Goal: Task Accomplishment & Management: Complete application form

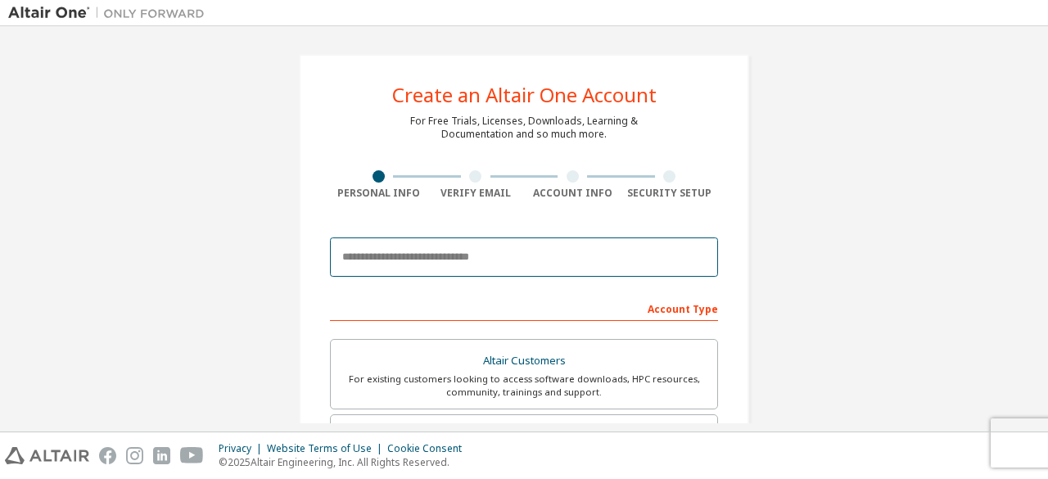
click at [511, 248] on input "email" at bounding box center [524, 257] width 388 height 39
type input "**********"
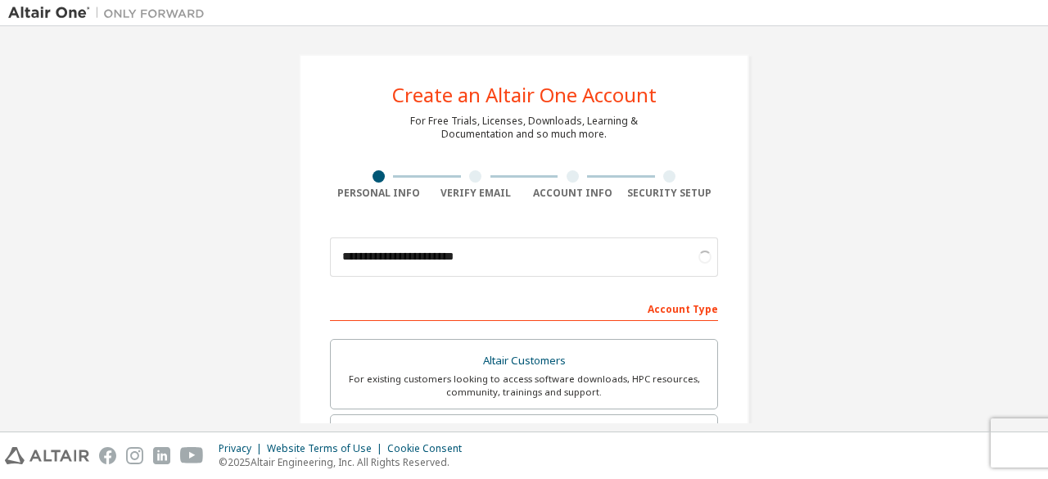
click at [1048, 76] on div "**********" at bounding box center [524, 228] width 1048 height 405
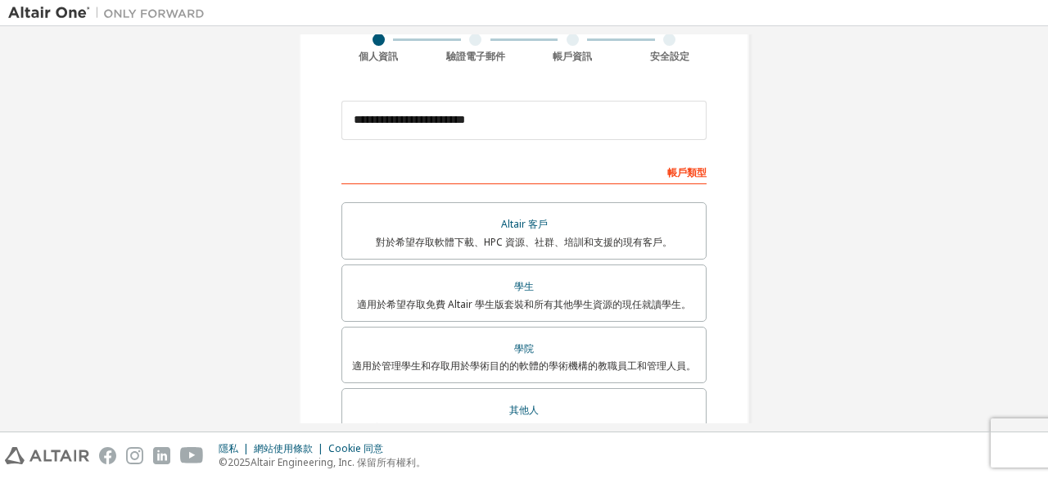
scroll to position [149, 0]
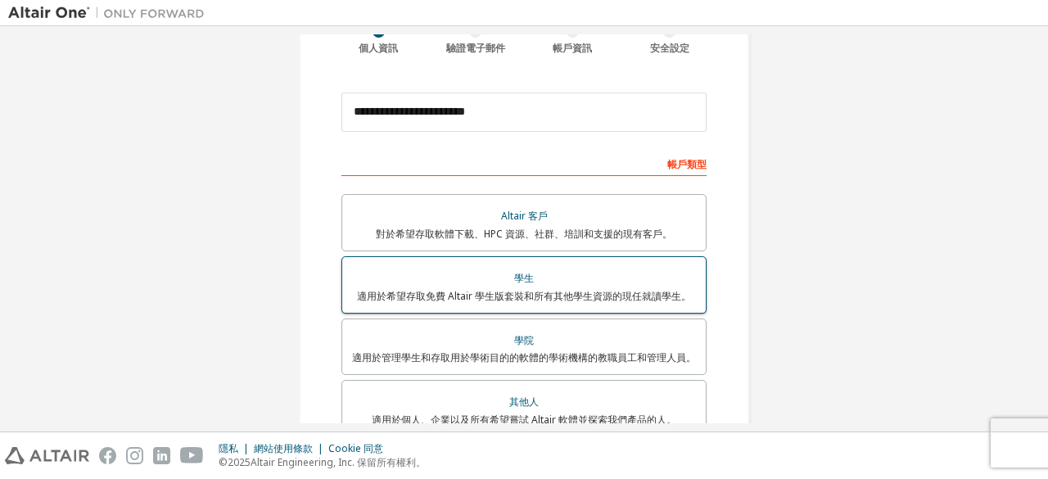
click at [627, 265] on label "學生 適用於希望存取免費 Altair 學生版套裝和所有其他學生資源的現任就讀學生。" at bounding box center [524, 284] width 365 height 57
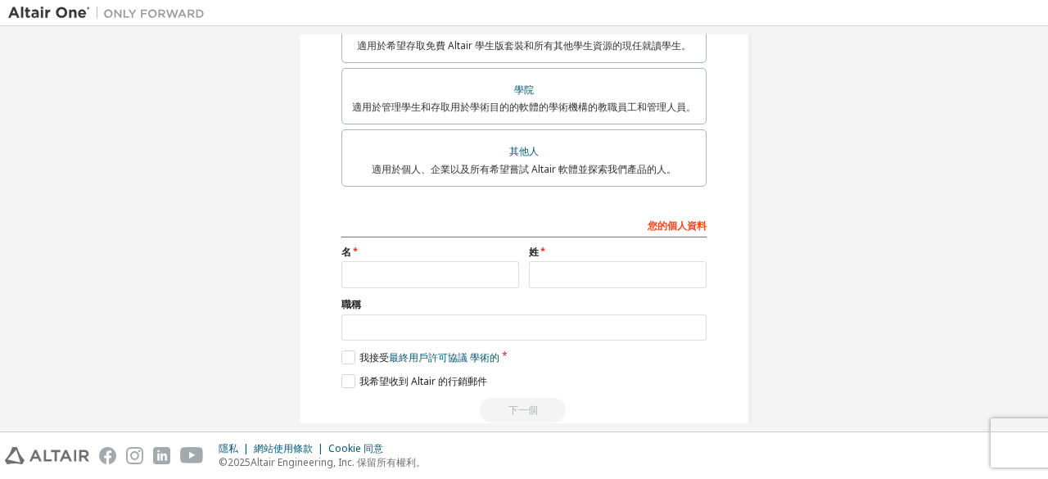
scroll to position [408, 0]
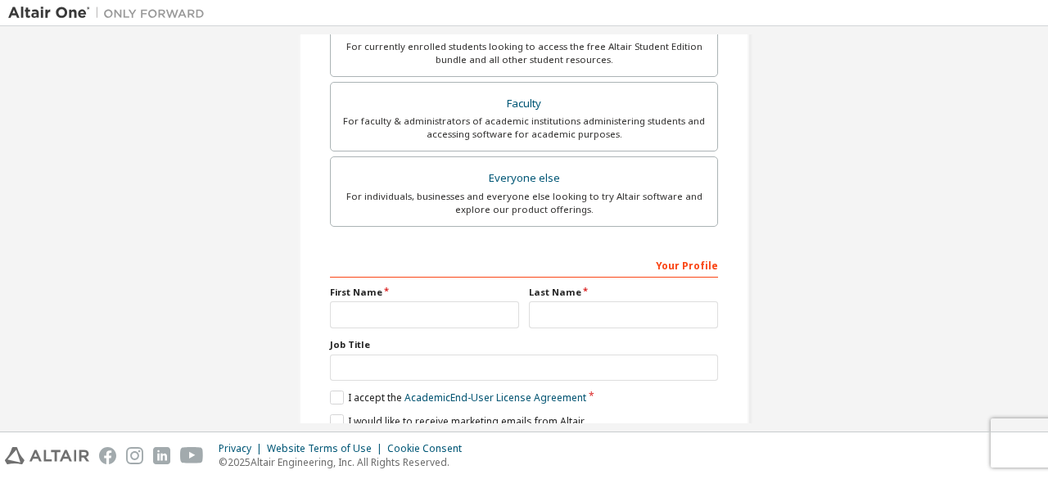
click at [919, 267] on div "**********" at bounding box center [524, 59] width 1032 height 867
click at [433, 307] on input "text" at bounding box center [424, 314] width 189 height 27
type input "*"
click at [553, 318] on input "text" at bounding box center [623, 314] width 189 height 27
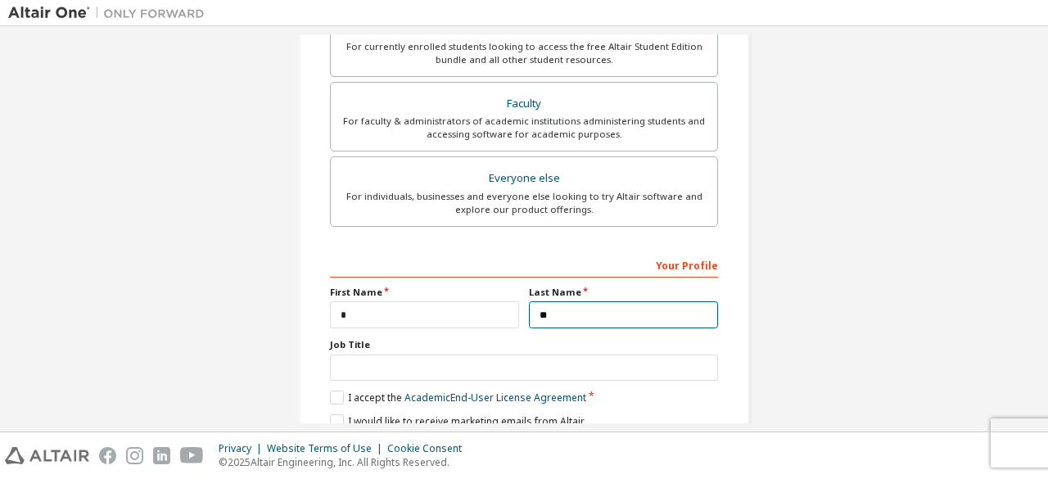
type input "**"
click at [1048, 295] on div "**********" at bounding box center [524, 228] width 1048 height 405
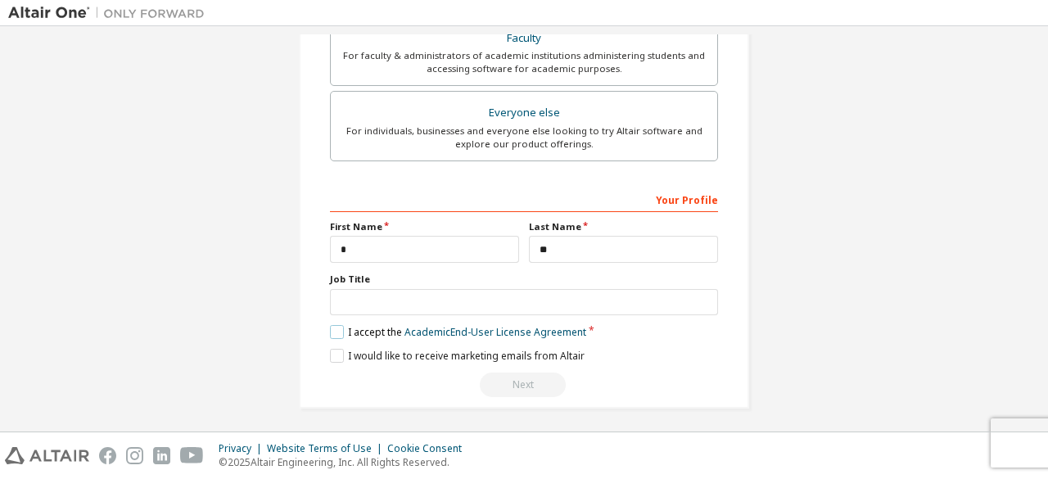
click at [334, 325] on label "I accept the Academic End-User License Agreement" at bounding box center [458, 332] width 256 height 14
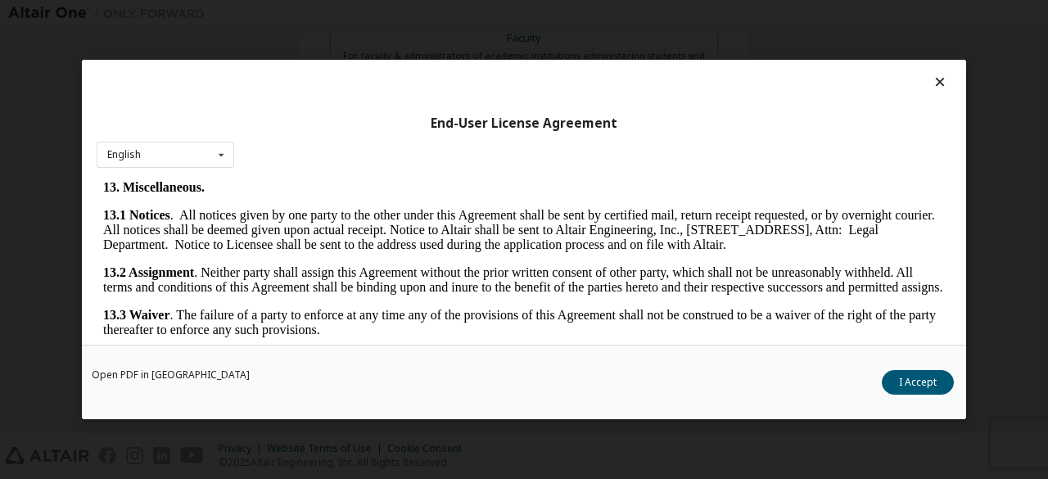
scroll to position [2738, 0]
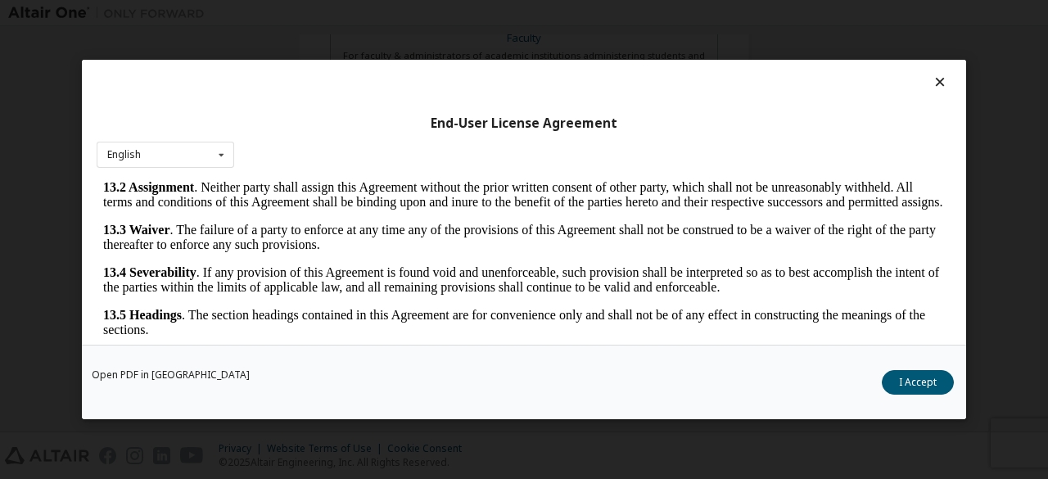
drag, startPoint x: 940, startPoint y: 202, endPoint x: 1040, endPoint y: 613, distance: 422.6
click at [916, 390] on button "I Accept" at bounding box center [918, 382] width 72 height 25
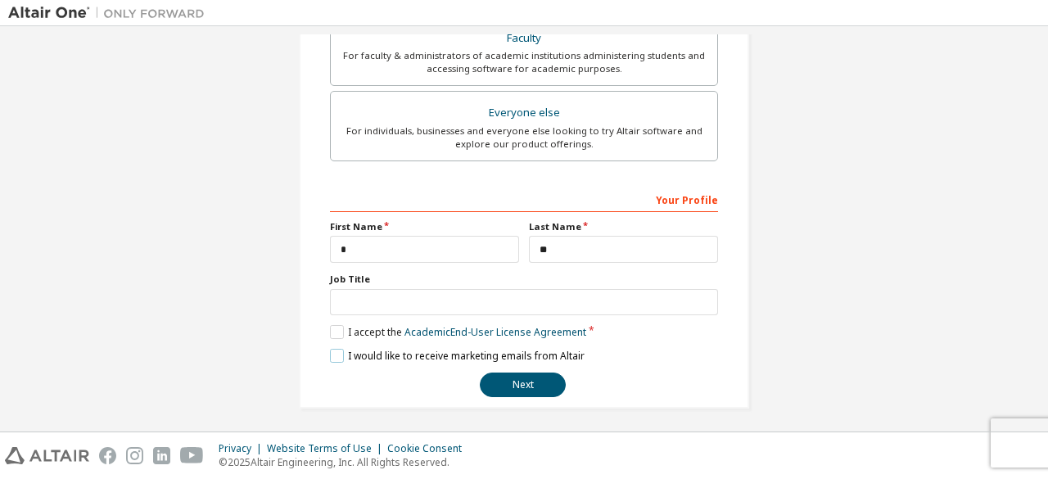
click at [405, 353] on label "I would like to receive marketing emails from Altair" at bounding box center [457, 356] width 255 height 14
click at [490, 374] on button "Next" at bounding box center [523, 385] width 86 height 25
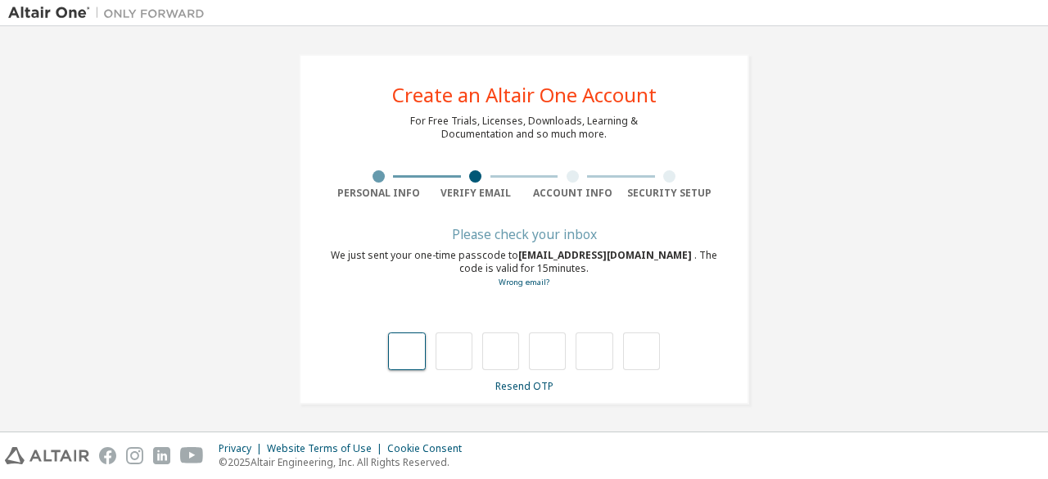
type input "*"
click at [529, 339] on input "*" at bounding box center [547, 352] width 37 height 38
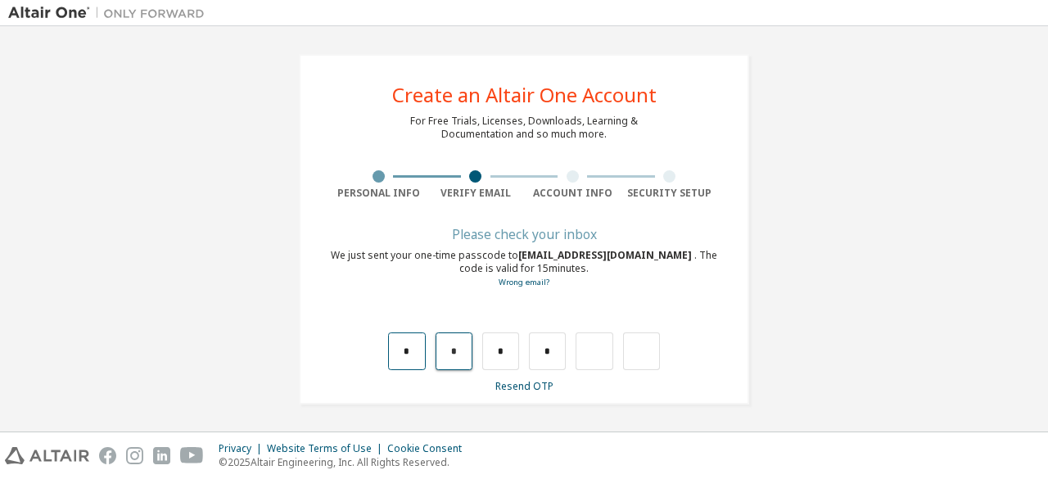
drag, startPoint x: 454, startPoint y: 356, endPoint x: 404, endPoint y: 350, distance: 50.4
click at [404, 350] on div "* * * *" at bounding box center [524, 352] width 272 height 38
type input "*"
click at [482, 353] on input "text" at bounding box center [500, 352] width 37 height 38
type input "*"
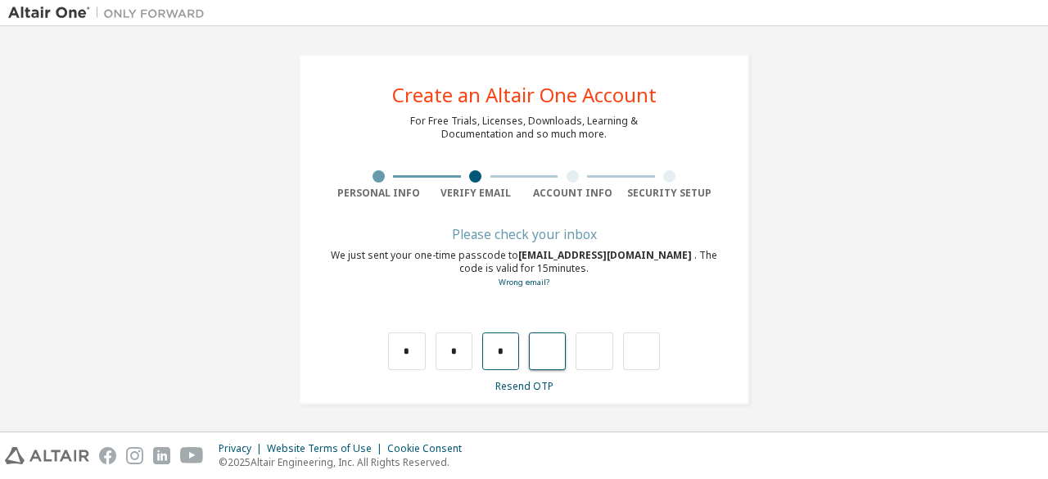
type input "*"
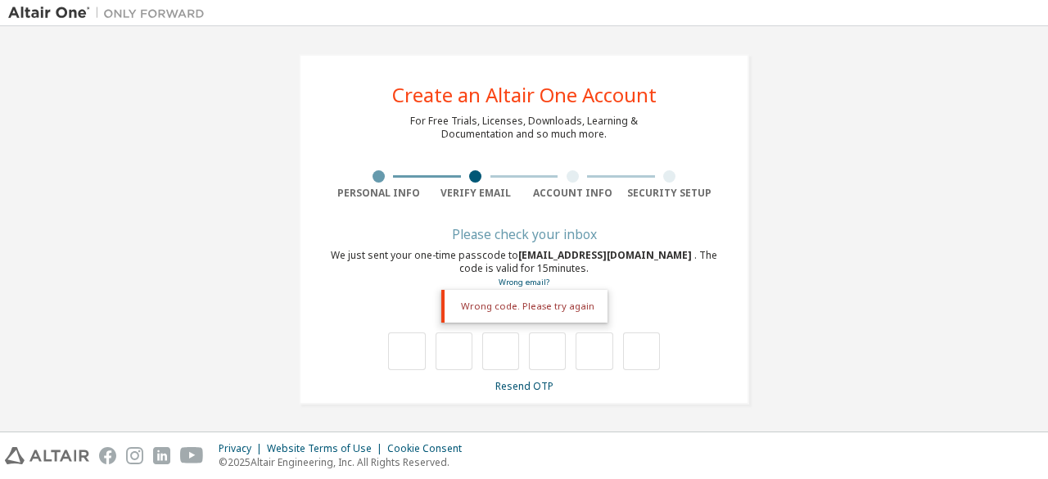
click at [422, 350] on div at bounding box center [524, 352] width 272 height 38
click at [410, 350] on input "text" at bounding box center [406, 352] width 37 height 38
type input "*"
drag, startPoint x: 436, startPoint y: 348, endPoint x: 462, endPoint y: 350, distance: 26.3
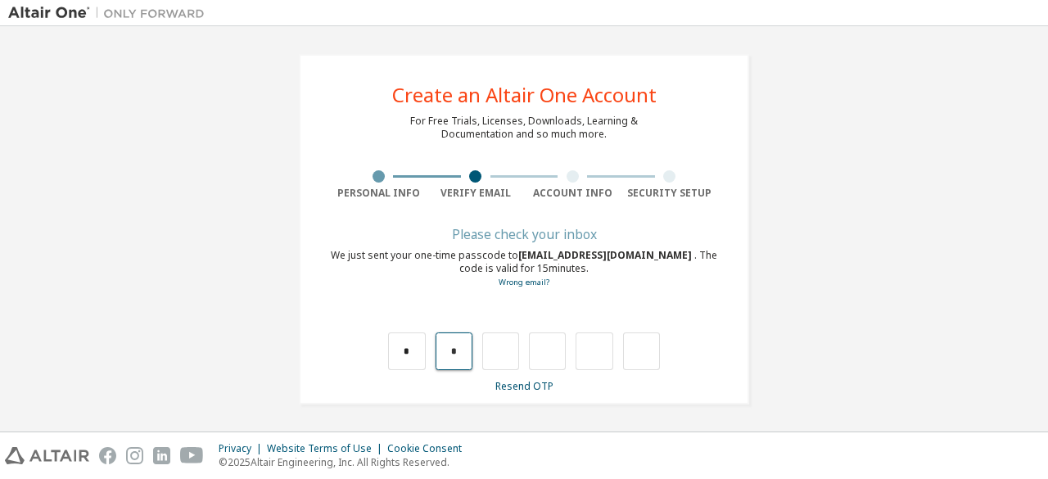
click at [462, 350] on input "*" at bounding box center [454, 352] width 37 height 38
type input "*"
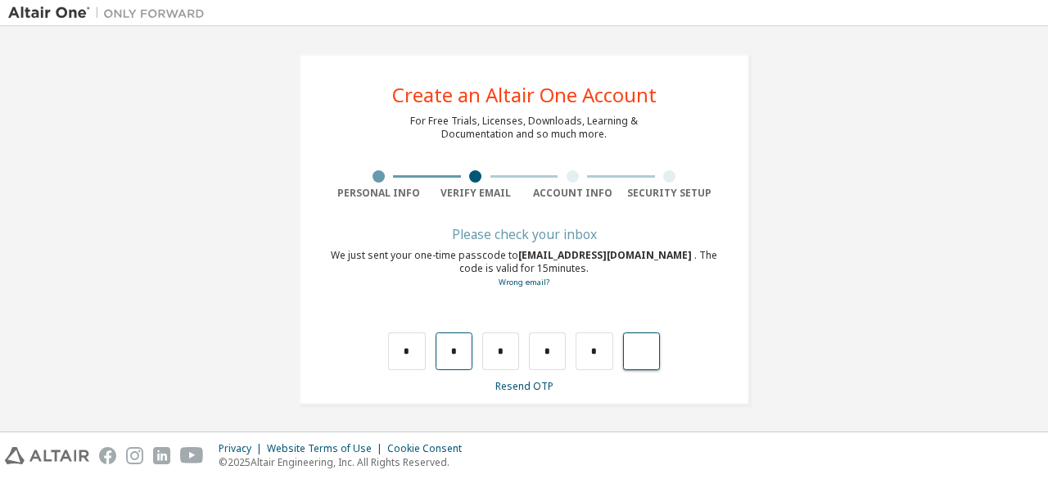
type input "*"
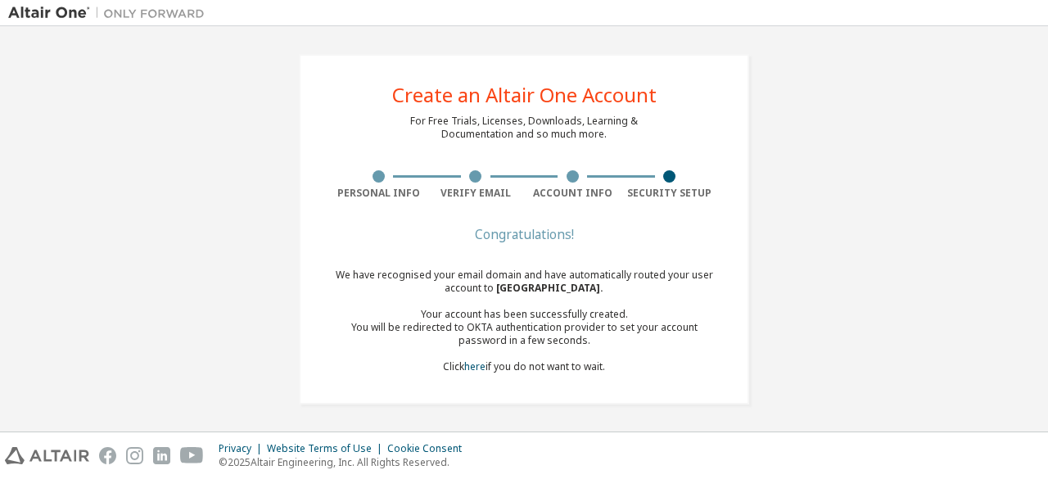
click at [552, 293] on span "National Chengchi University ." at bounding box center [549, 288] width 107 height 14
click at [465, 371] on link "here" at bounding box center [474, 367] width 21 height 14
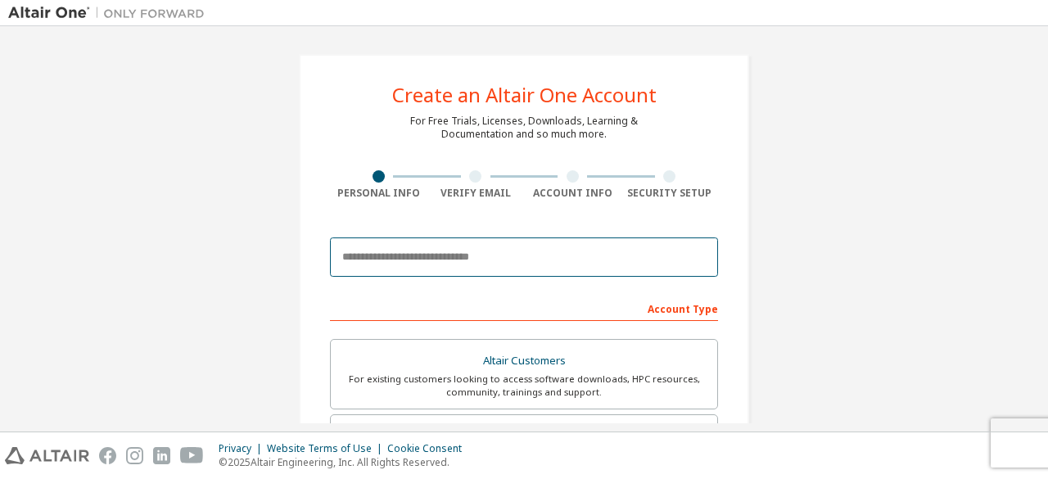
click at [532, 248] on input "email" at bounding box center [524, 257] width 388 height 39
type input "**********"
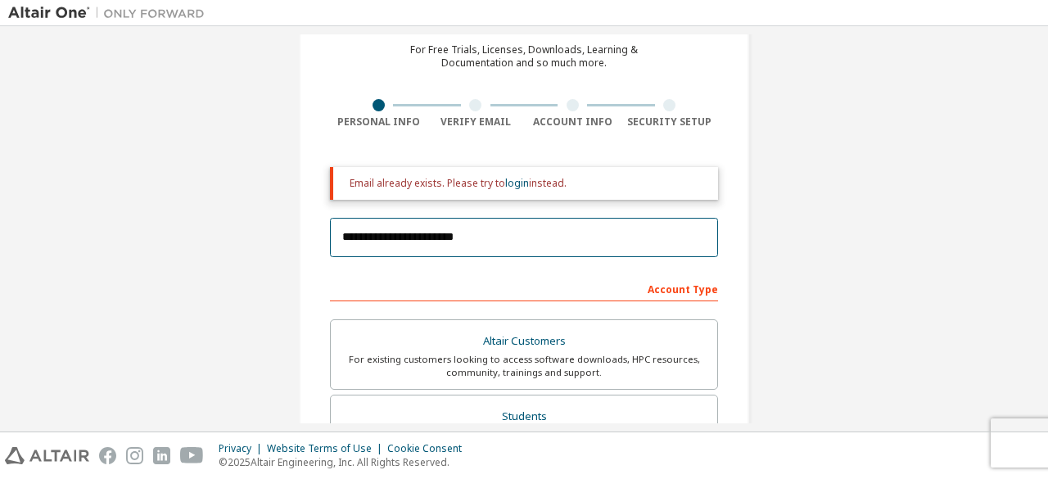
scroll to position [74, 0]
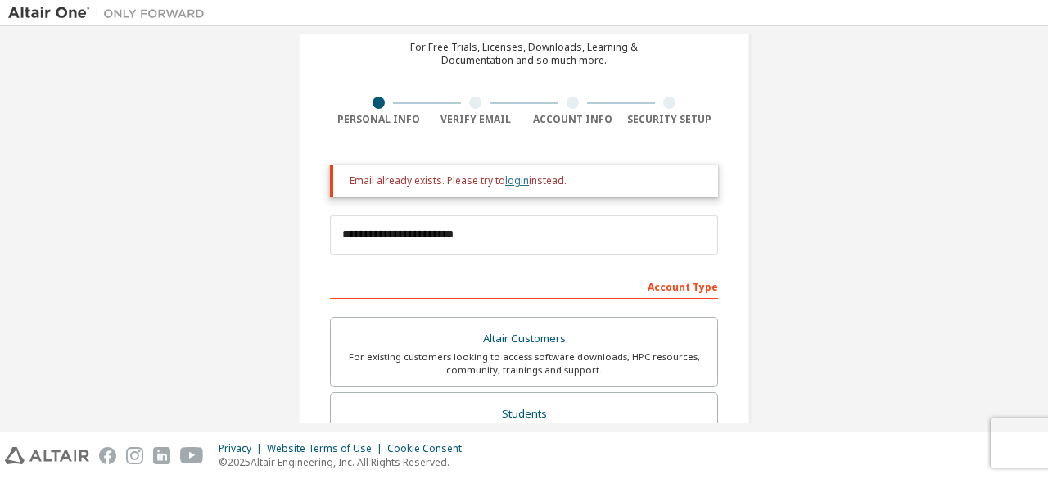
click at [513, 185] on link "login" at bounding box center [517, 181] width 24 height 14
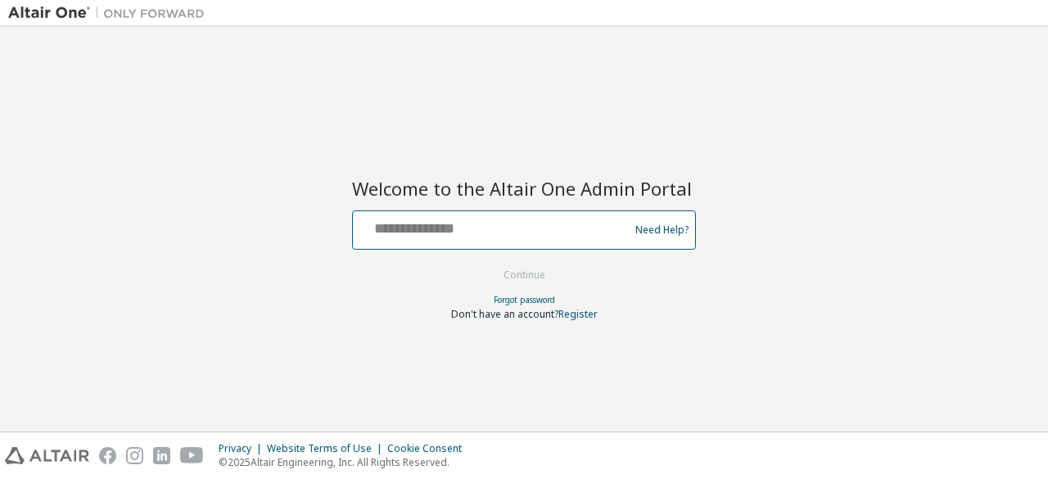
click at [486, 227] on input "text" at bounding box center [494, 227] width 268 height 24
type input "**********"
click at [487, 263] on button "Continue" at bounding box center [525, 275] width 76 height 25
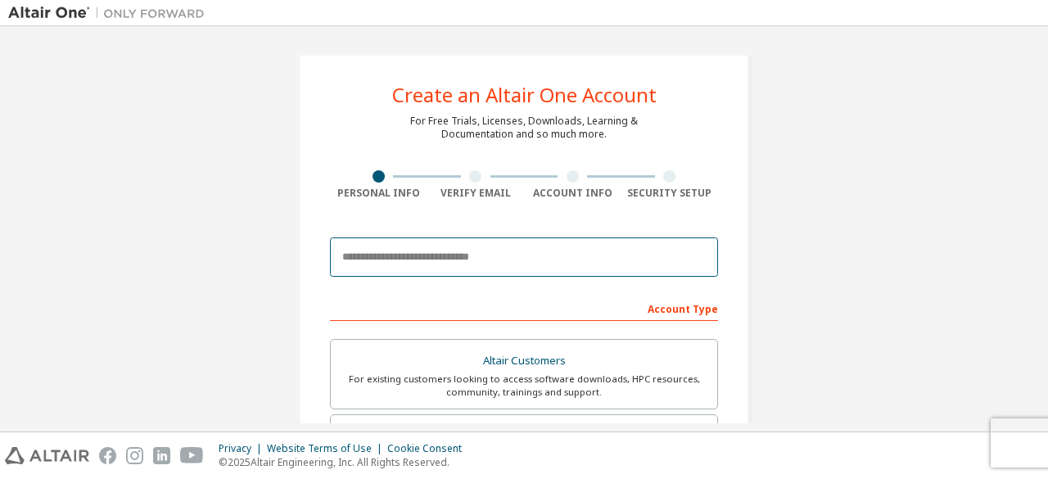
click at [537, 248] on input "email" at bounding box center [524, 257] width 388 height 39
type input "**********"
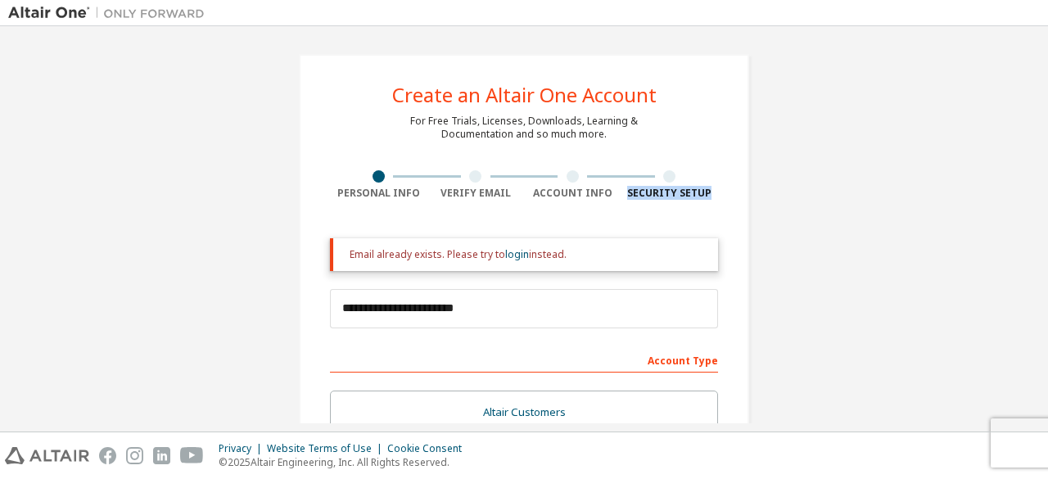
drag, startPoint x: 1025, startPoint y: 145, endPoint x: 1021, endPoint y: 190, distance: 45.2
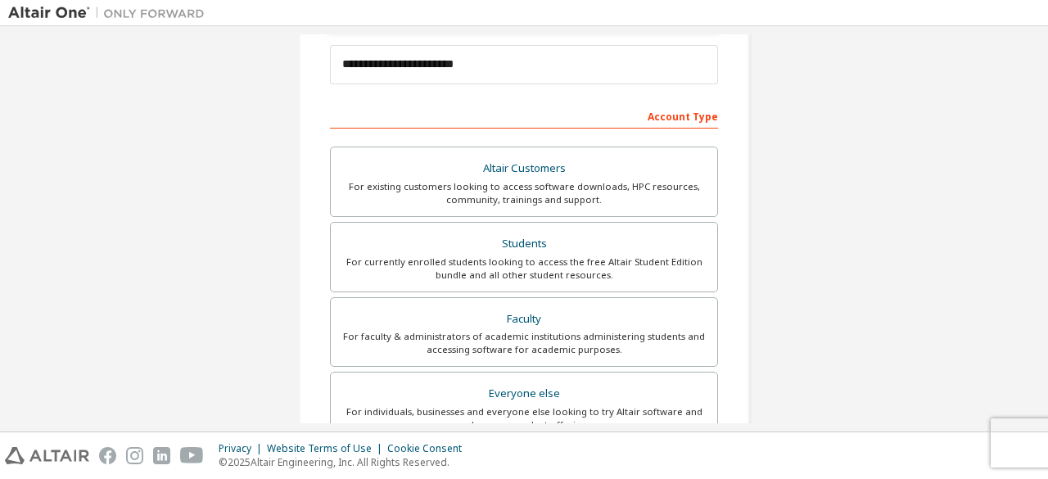
scroll to position [244, 0]
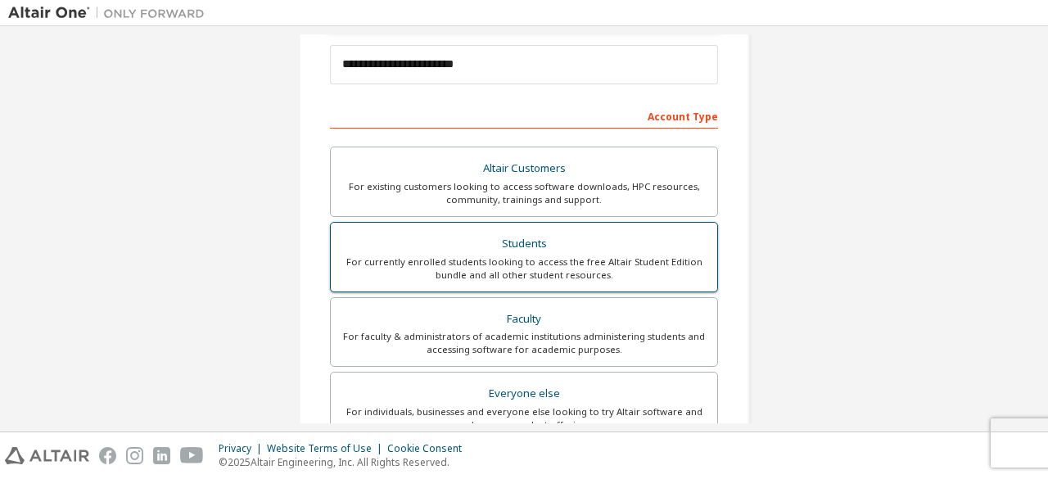
click at [627, 244] on div "Students" at bounding box center [524, 244] width 367 height 23
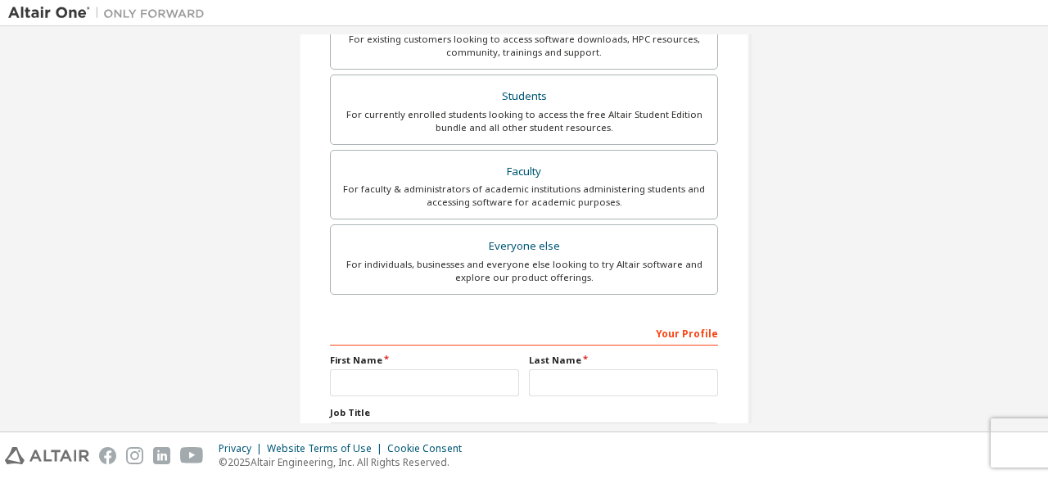
scroll to position [526, 0]
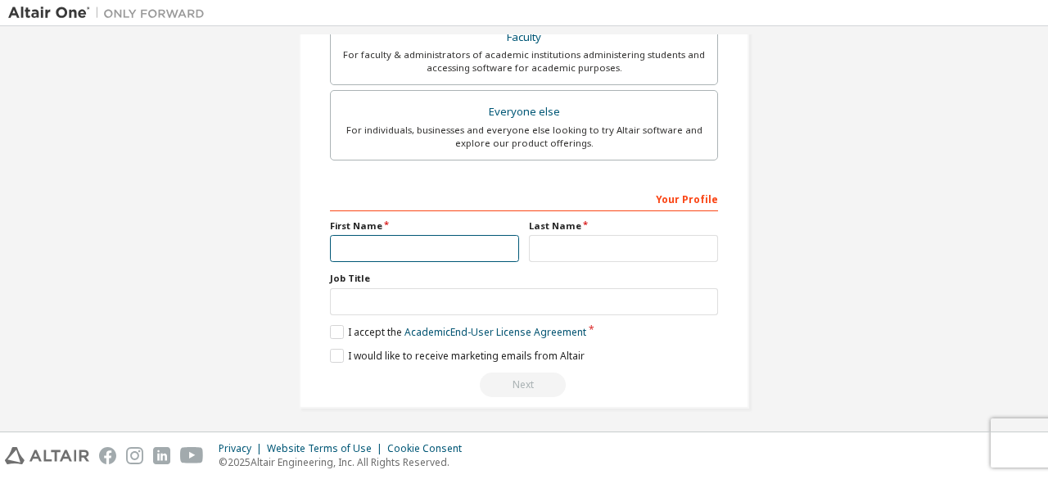
click at [437, 235] on input "text" at bounding box center [424, 248] width 189 height 27
type input "*"
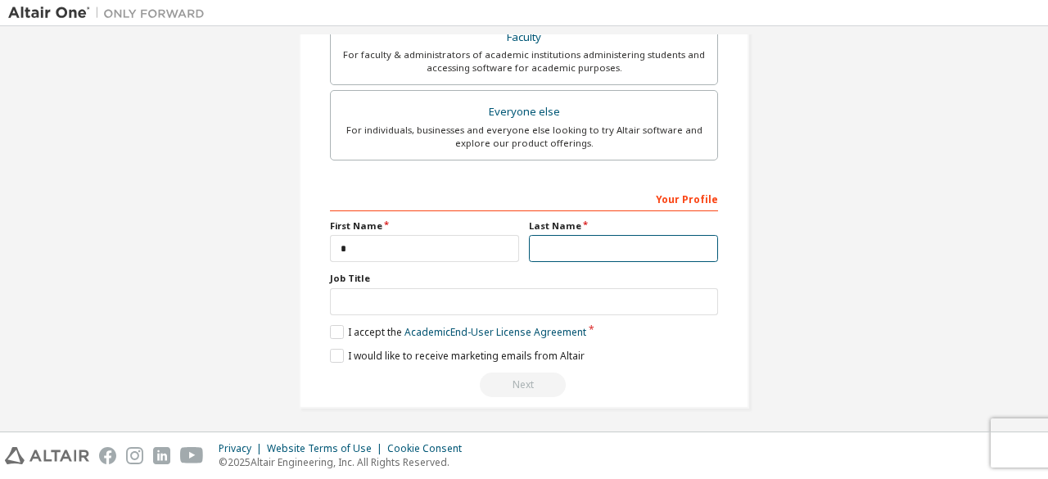
click at [582, 257] on input "text" at bounding box center [623, 248] width 189 height 27
type input "**"
click at [337, 332] on label "I accept the Academic End-User License Agreement" at bounding box center [458, 332] width 256 height 14
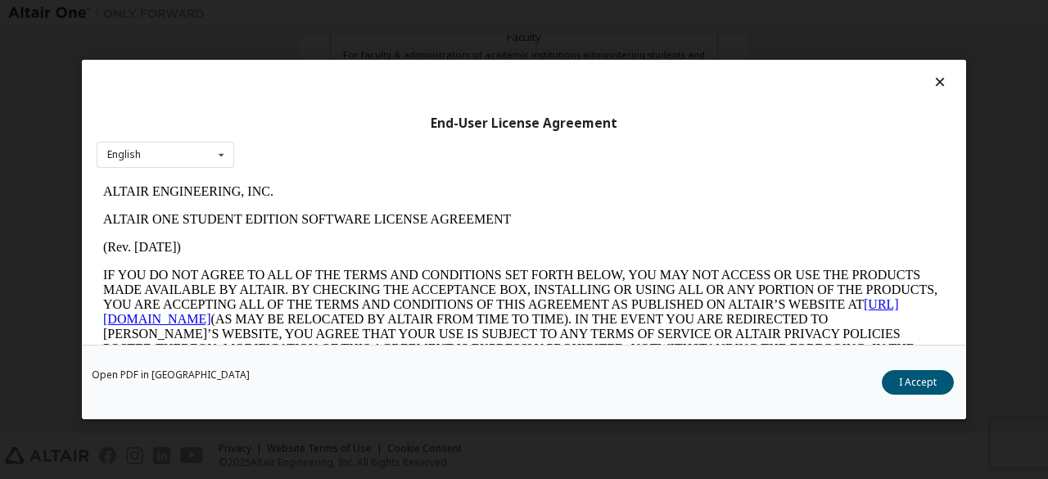
scroll to position [0, 0]
click at [921, 378] on button "I Accept" at bounding box center [918, 382] width 72 height 25
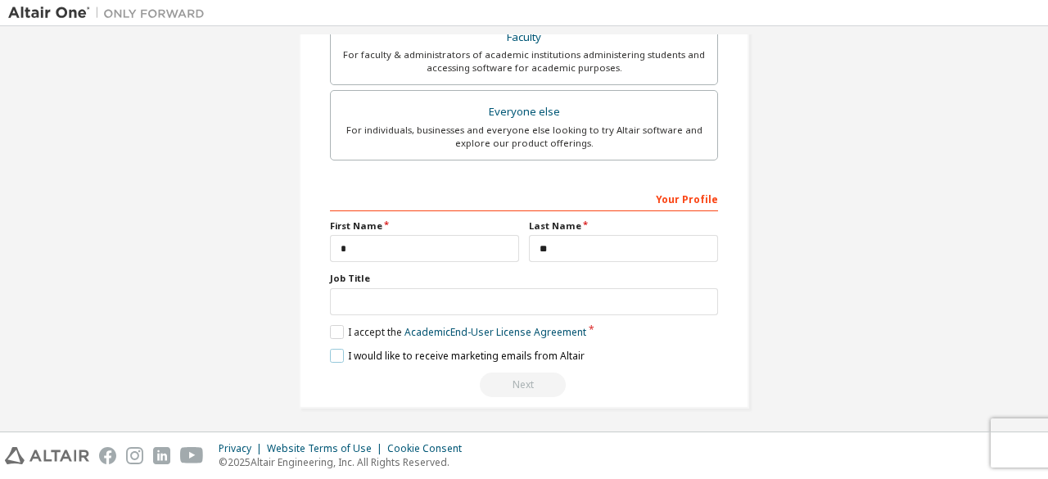
click at [496, 351] on label "I would like to receive marketing emails from Altair" at bounding box center [457, 356] width 255 height 14
click at [522, 380] on div "Next" at bounding box center [524, 385] width 388 height 25
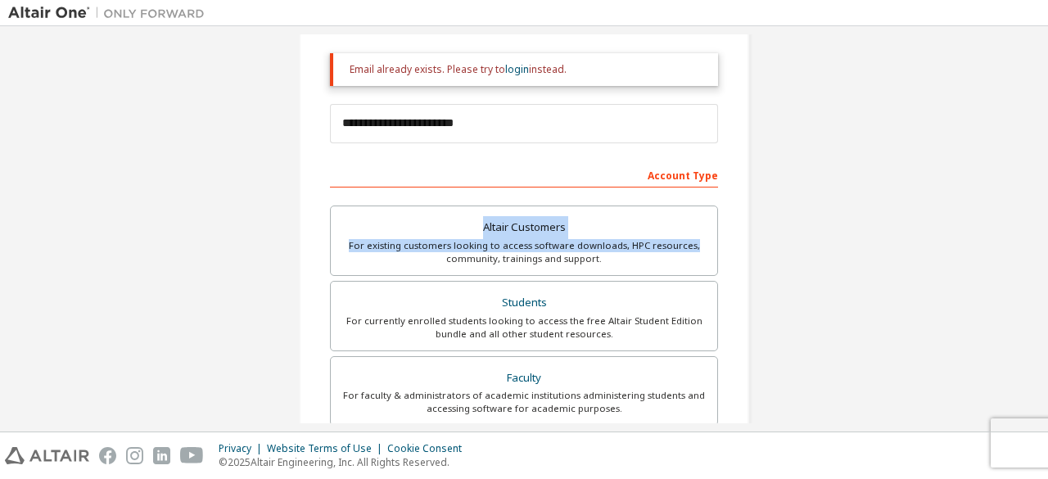
drag, startPoint x: 1042, startPoint y: 242, endPoint x: 1021, endPoint y: 156, distance: 87.8
click at [1021, 156] on div "**********" at bounding box center [524, 228] width 1048 height 405
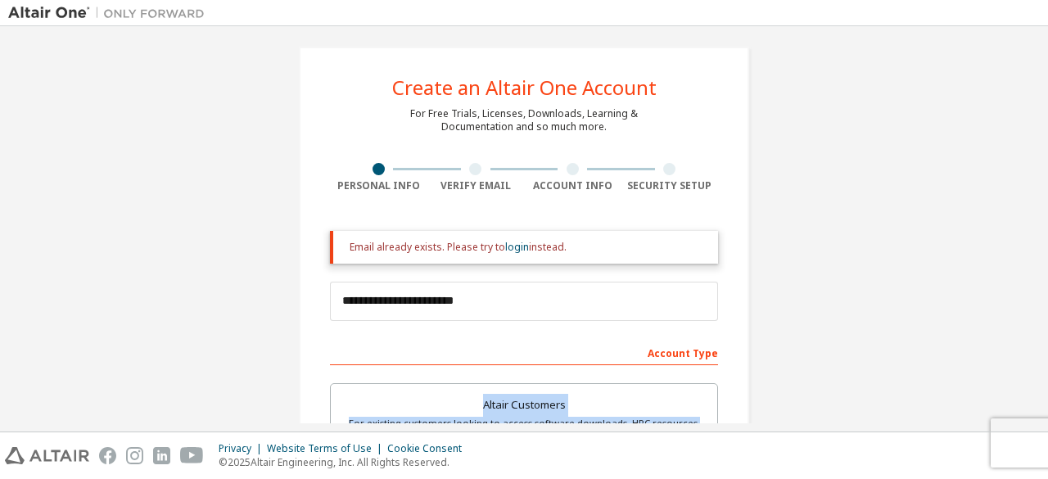
scroll to position [1, 0]
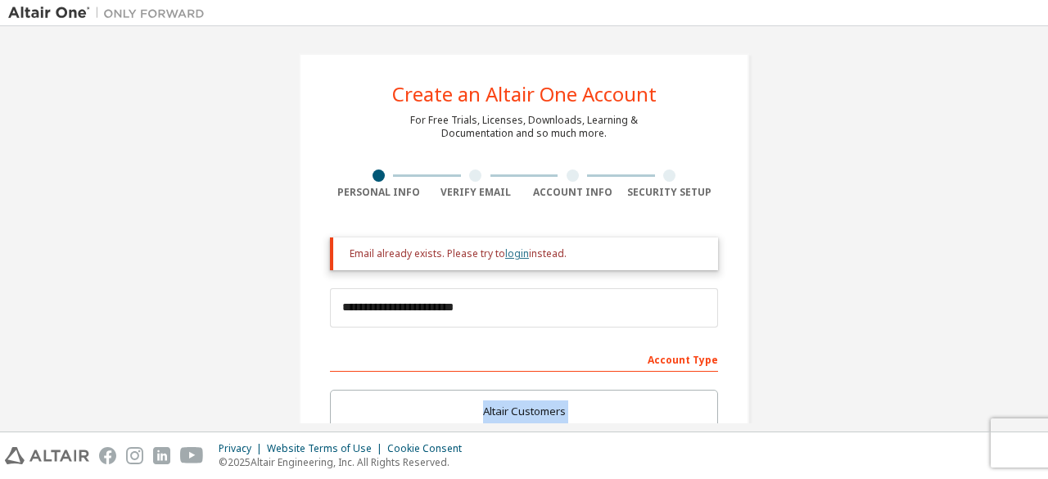
click at [521, 250] on link "login" at bounding box center [517, 254] width 24 height 14
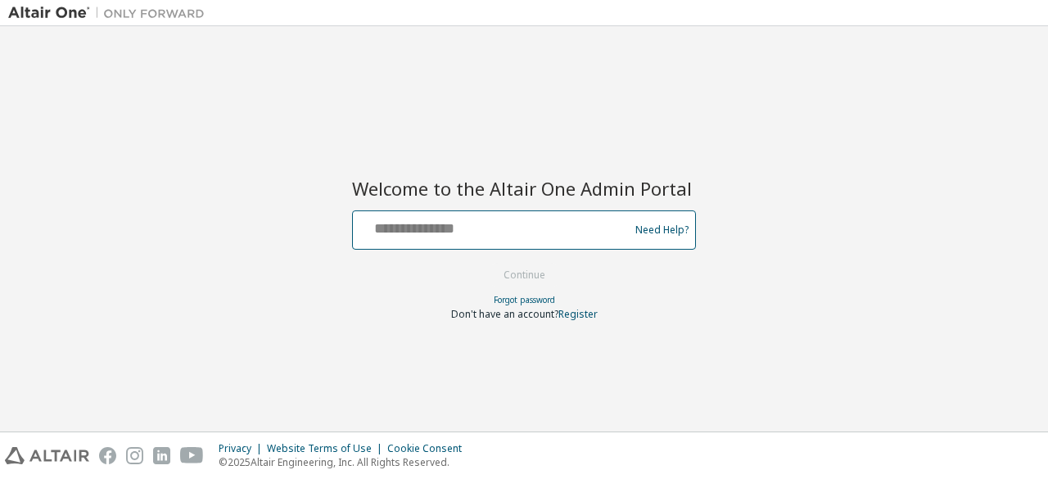
click at [460, 221] on input "text" at bounding box center [494, 227] width 268 height 24
type input "**********"
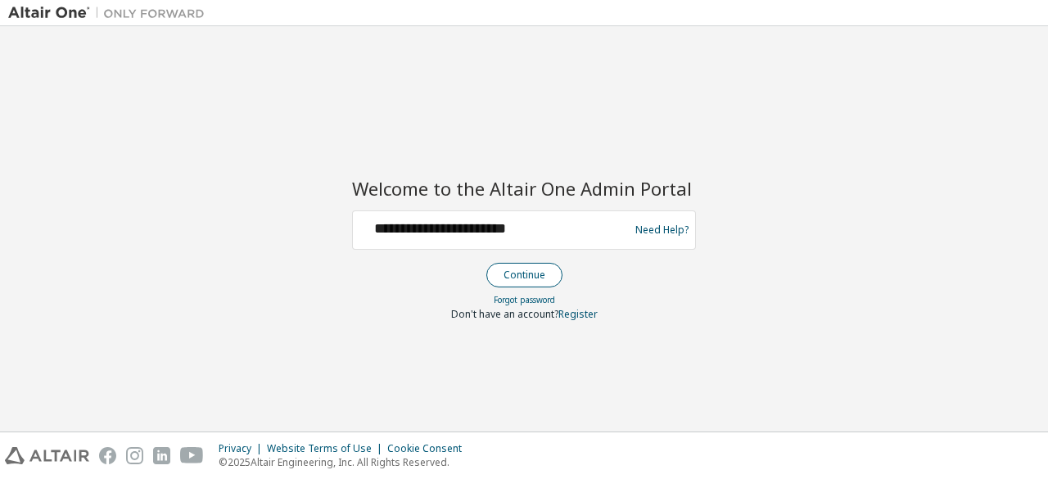
click at [532, 274] on button "Continue" at bounding box center [525, 275] width 76 height 25
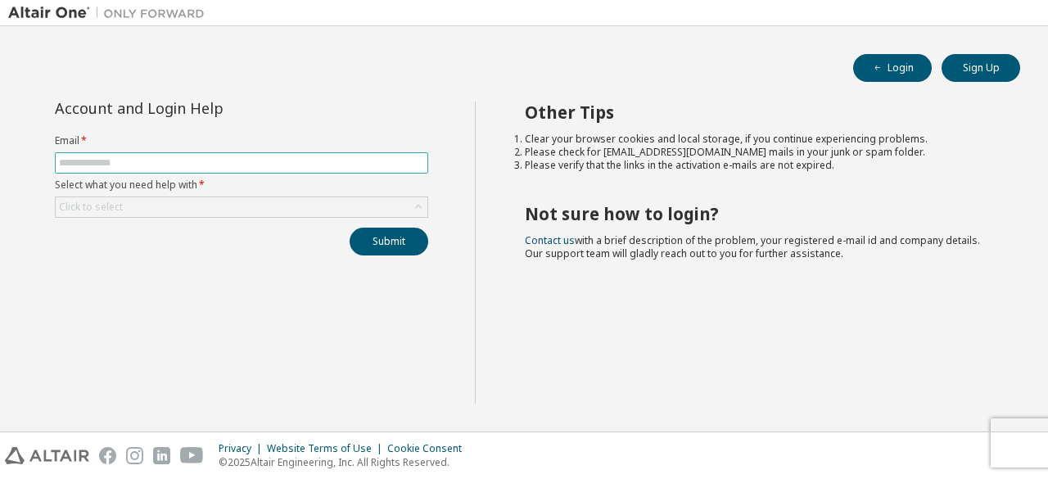
click at [343, 164] on input "text" at bounding box center [241, 162] width 365 height 13
type input "**********"
click at [382, 245] on button "Submit" at bounding box center [389, 242] width 79 height 28
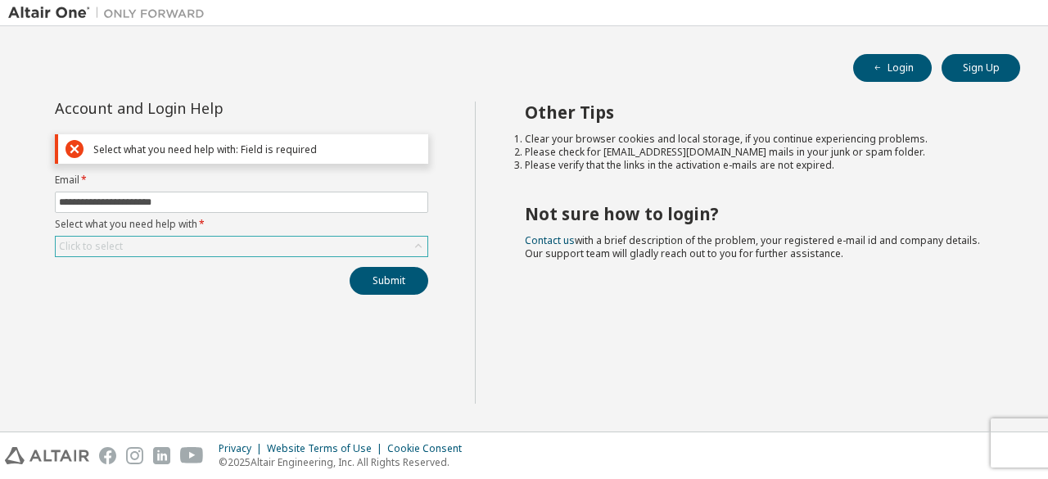
click at [363, 250] on div "Click to select" at bounding box center [242, 247] width 372 height 20
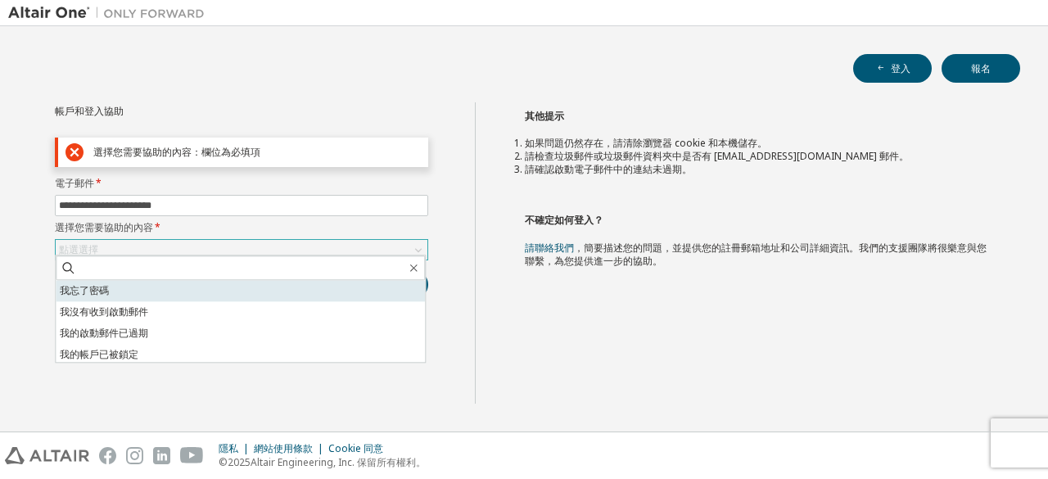
click at [297, 291] on li "我忘了密碼" at bounding box center [240, 290] width 369 height 21
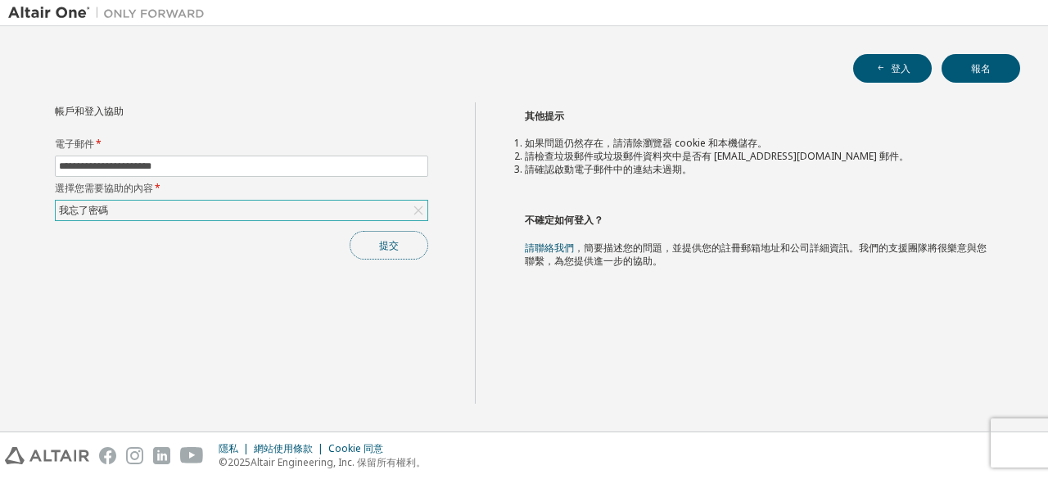
click at [391, 233] on button "提交" at bounding box center [389, 245] width 79 height 29
